Goal: Information Seeking & Learning: Learn about a topic

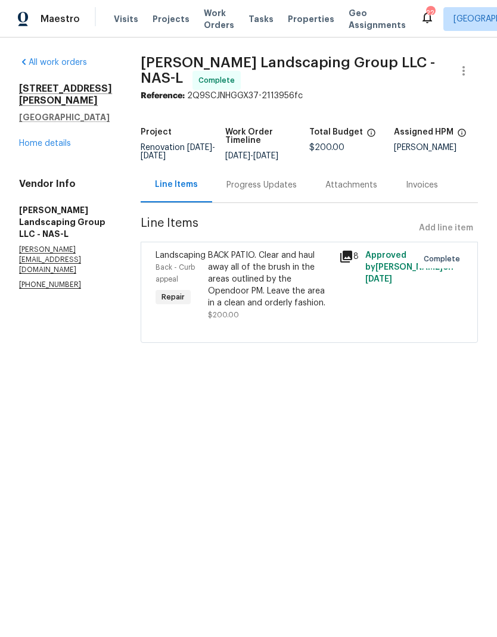
click at [31, 139] on link "Home details" at bounding box center [45, 143] width 52 height 8
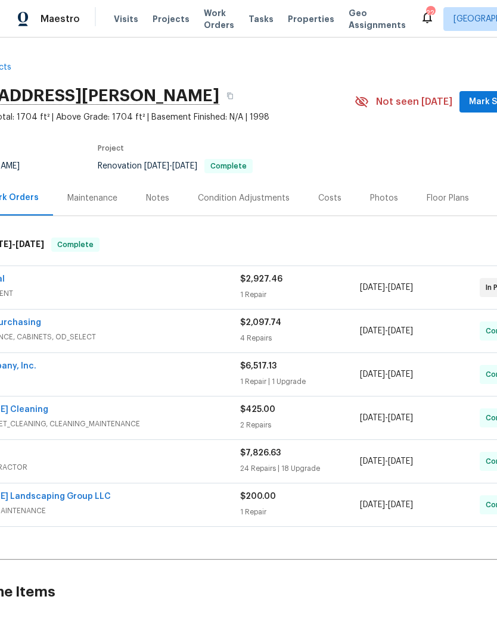
scroll to position [0, 78]
click at [371, 193] on div "Photos" at bounding box center [383, 198] width 28 height 12
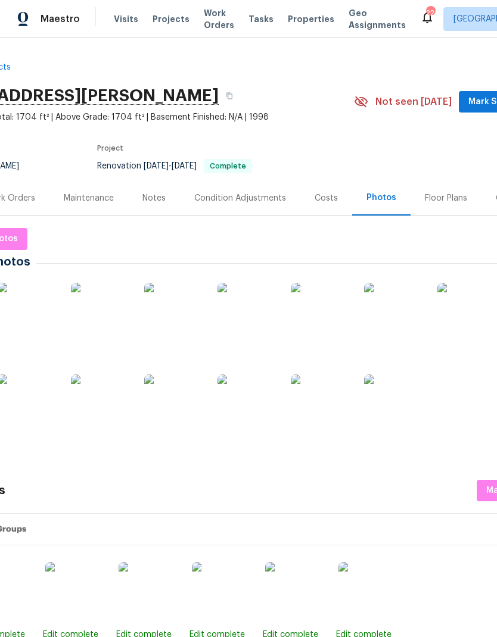
click at [33, 307] on img at bounding box center [28, 313] width 60 height 60
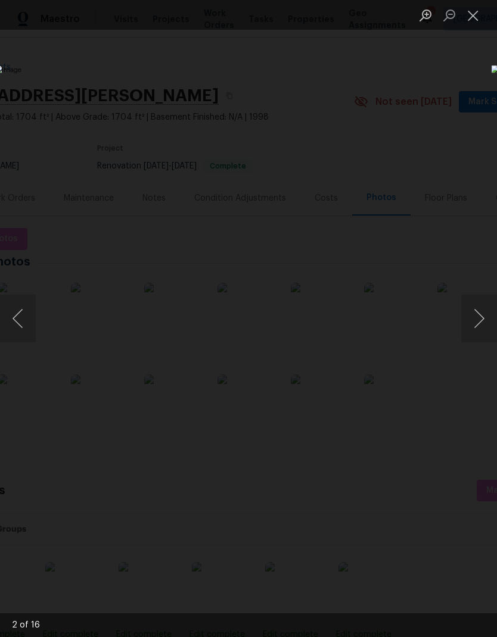
click at [480, 318] on button "Next image" at bounding box center [479, 319] width 36 height 48
click at [483, 315] on button "Next image" at bounding box center [479, 319] width 36 height 48
click at [477, 317] on button "Next image" at bounding box center [479, 319] width 36 height 48
click at [484, 308] on button "Next image" at bounding box center [479, 319] width 36 height 48
click at [478, 318] on button "Next image" at bounding box center [479, 319] width 36 height 48
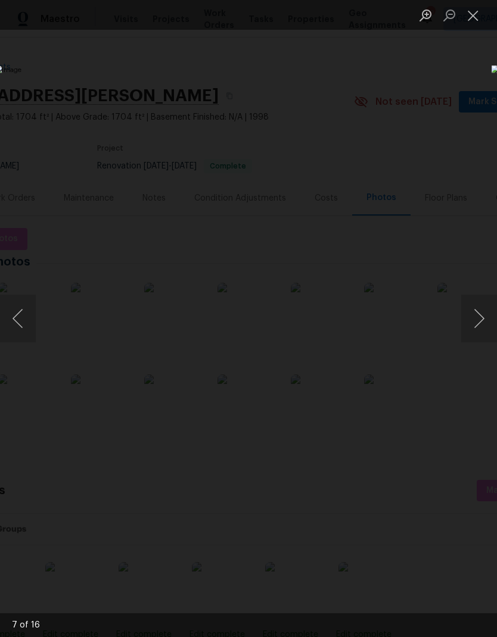
click at [476, 330] on button "Next image" at bounding box center [479, 319] width 36 height 48
click at [475, 329] on button "Next image" at bounding box center [479, 319] width 36 height 48
click at [477, 307] on button "Next image" at bounding box center [479, 319] width 36 height 48
click at [480, 324] on button "Next image" at bounding box center [479, 319] width 36 height 48
click at [483, 321] on button "Next image" at bounding box center [479, 319] width 36 height 48
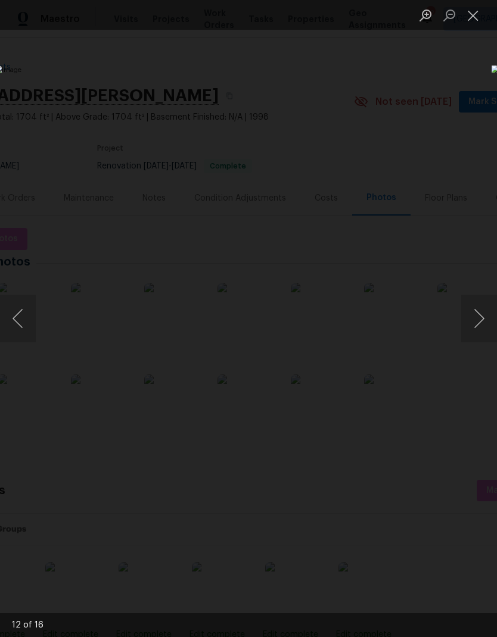
click at [483, 325] on button "Next image" at bounding box center [479, 319] width 36 height 48
click at [481, 324] on button "Next image" at bounding box center [479, 319] width 36 height 48
click at [482, 325] on button "Next image" at bounding box center [479, 319] width 36 height 48
click at [482, 323] on button "Next image" at bounding box center [479, 319] width 36 height 48
click at [478, 320] on button "Next image" at bounding box center [479, 319] width 36 height 48
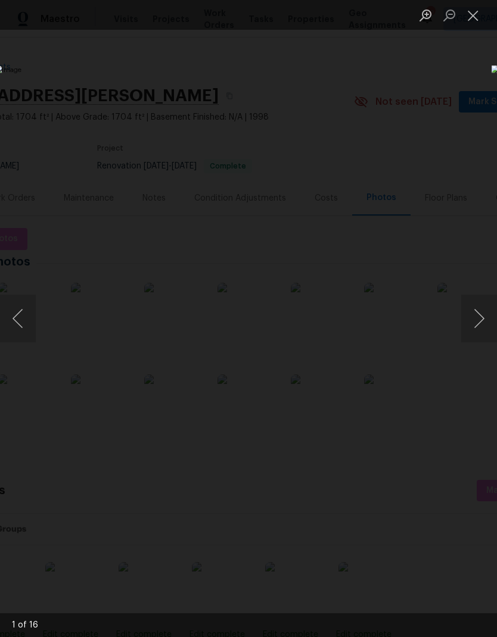
click at [478, 318] on button "Next image" at bounding box center [479, 319] width 36 height 48
click at [483, 326] on button "Next image" at bounding box center [479, 319] width 36 height 48
click at [482, 323] on button "Next image" at bounding box center [479, 319] width 36 height 48
click at [469, 23] on button "Close lightbox" at bounding box center [473, 15] width 24 height 21
